Goal: Task Accomplishment & Management: Use online tool/utility

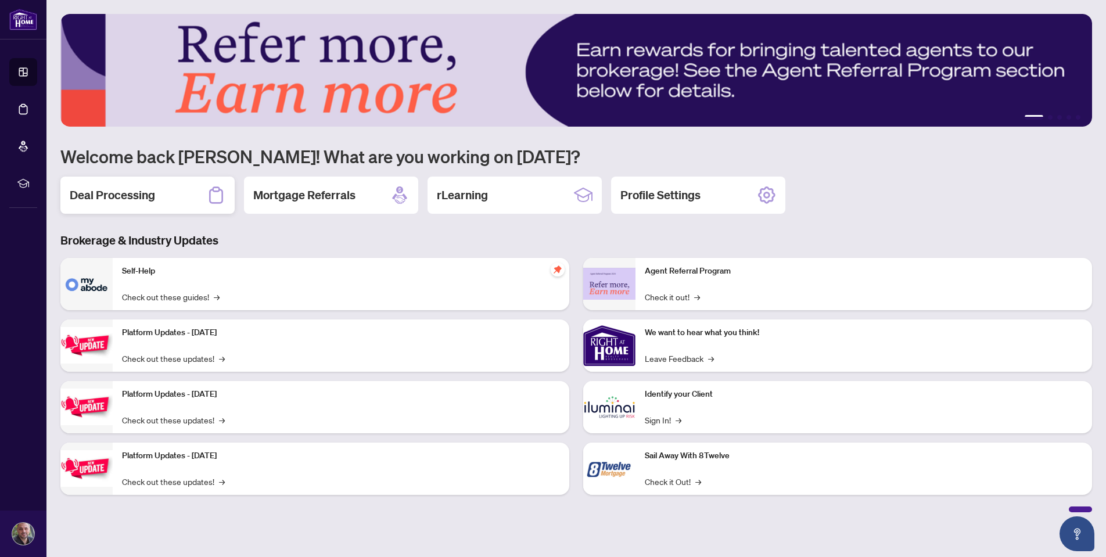
drag, startPoint x: 0, startPoint y: 0, endPoint x: 179, endPoint y: 188, distance: 259.6
click at [179, 188] on div "Deal Processing" at bounding box center [147, 195] width 174 height 37
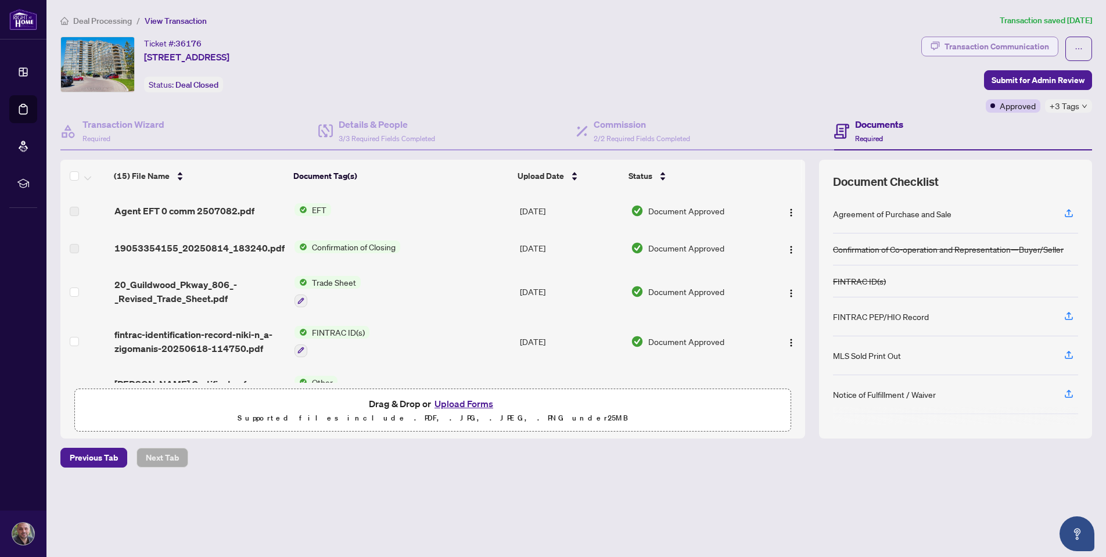
click at [979, 44] on div "Transaction Communication" at bounding box center [996, 46] width 105 height 19
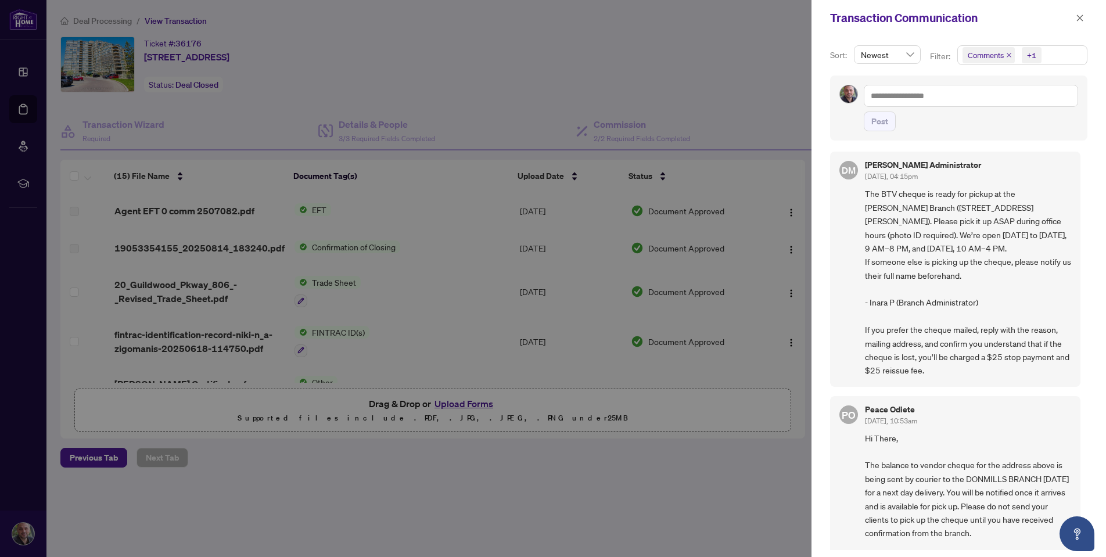
scroll to position [1, 0]
